Goal: Information Seeking & Learning: Stay updated

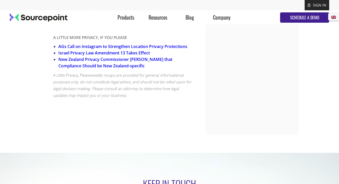
scroll to position [645, 0]
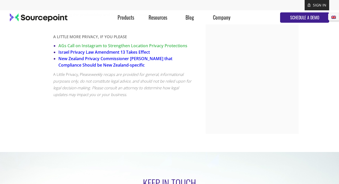
click at [130, 49] on link "AGs Call on Instagram to Strengthen Location Privacy Protections" at bounding box center [122, 46] width 129 height 6
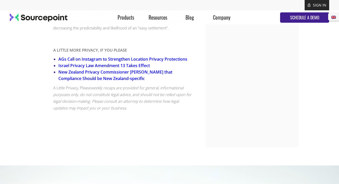
scroll to position [640, 0]
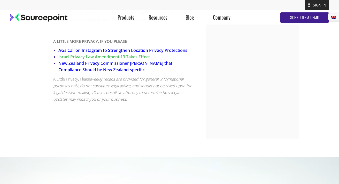
click at [75, 60] on link "Israel Privacy Law Amendment 13 Takes Effect" at bounding box center [103, 57] width 91 height 6
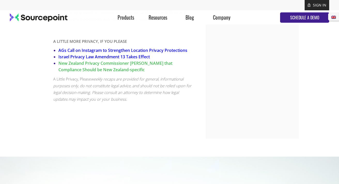
click at [97, 73] on link "New Zealand Privacy Commissioner [PERSON_NAME] that Compliance Should be New Ze…" at bounding box center [115, 66] width 114 height 12
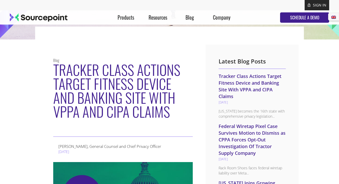
scroll to position [91, 0]
